Goal: Navigation & Orientation: Find specific page/section

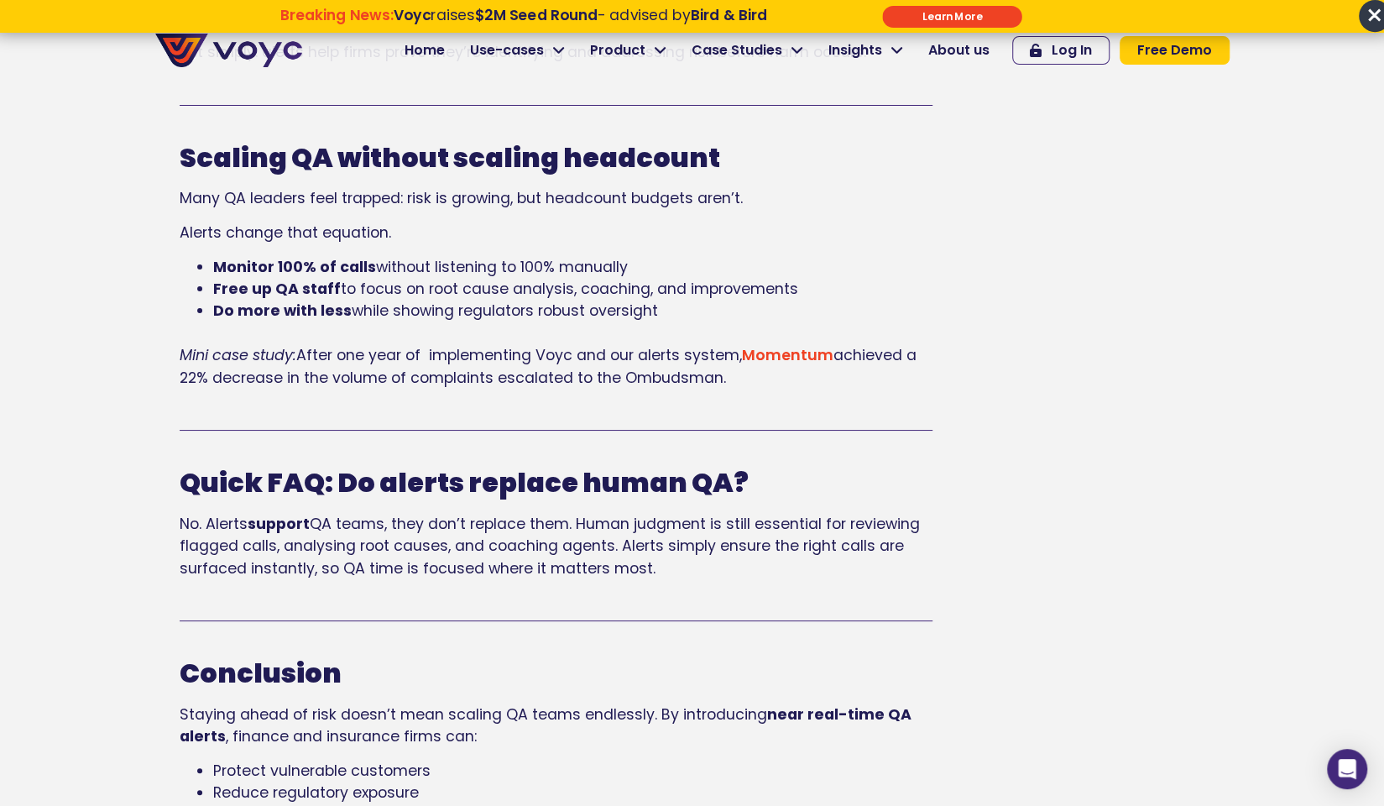
click at [267, 54] on img at bounding box center [228, 51] width 147 height 34
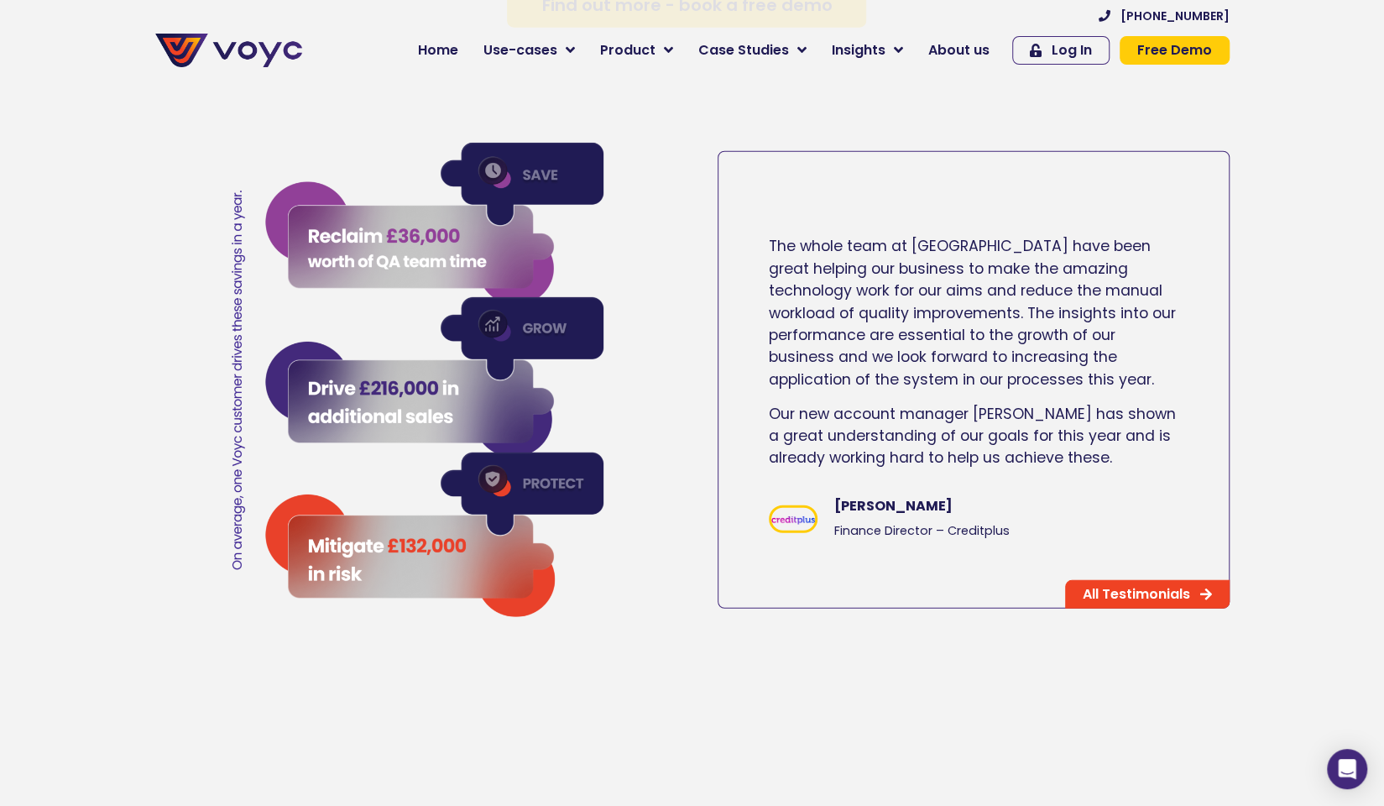
scroll to position [2732, 0]
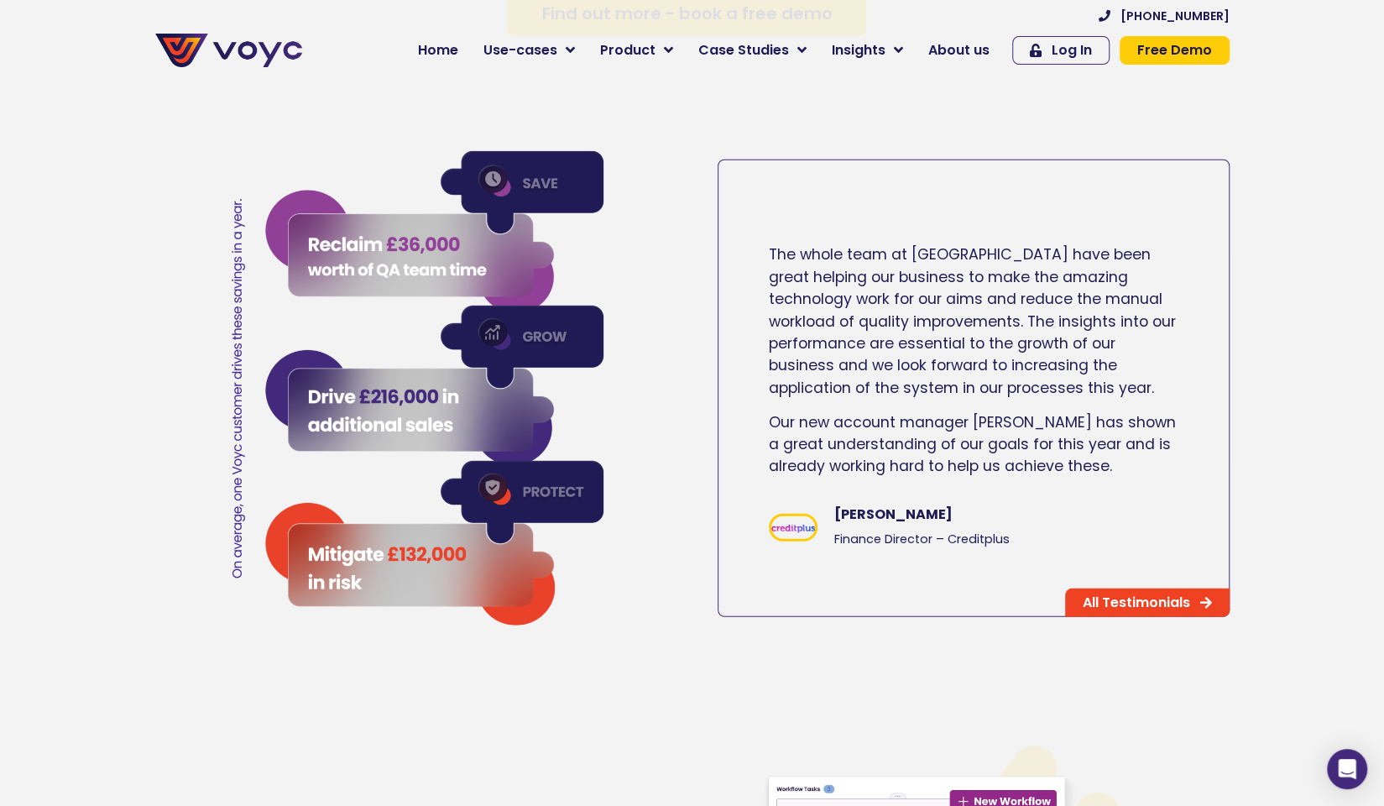
click at [1127, 609] on span "All Testimonials" at bounding box center [1136, 602] width 107 height 13
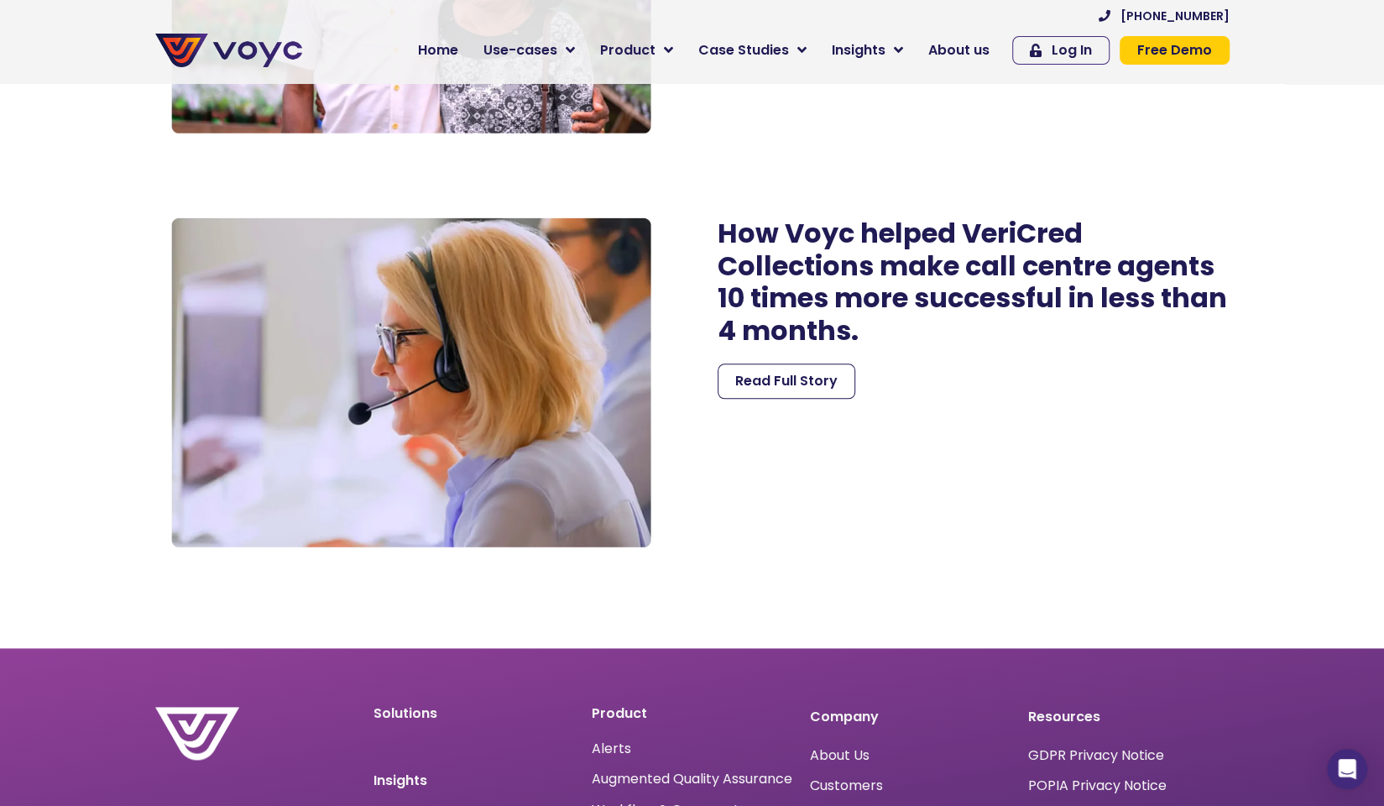
scroll to position [5054, 0]
